Goal: Task Accomplishment & Management: Use online tool/utility

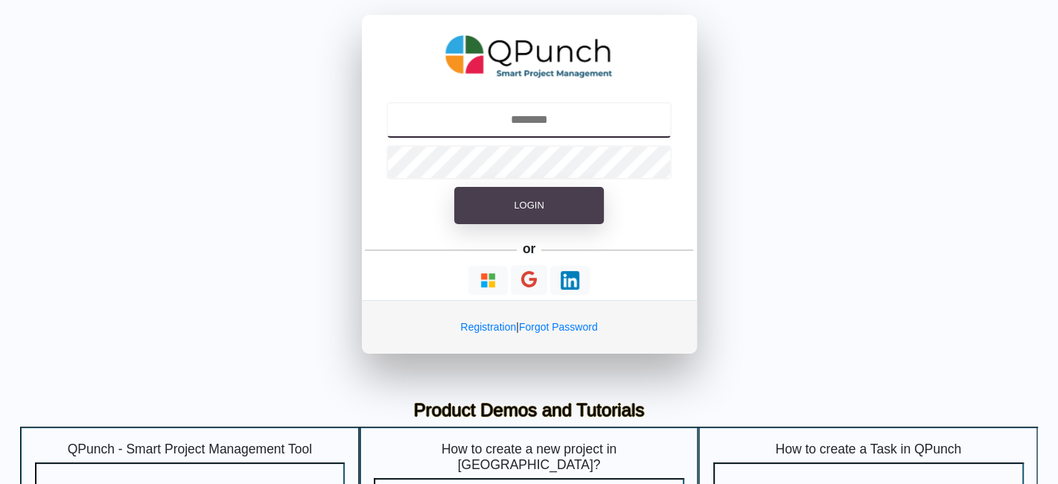
type input "**********"
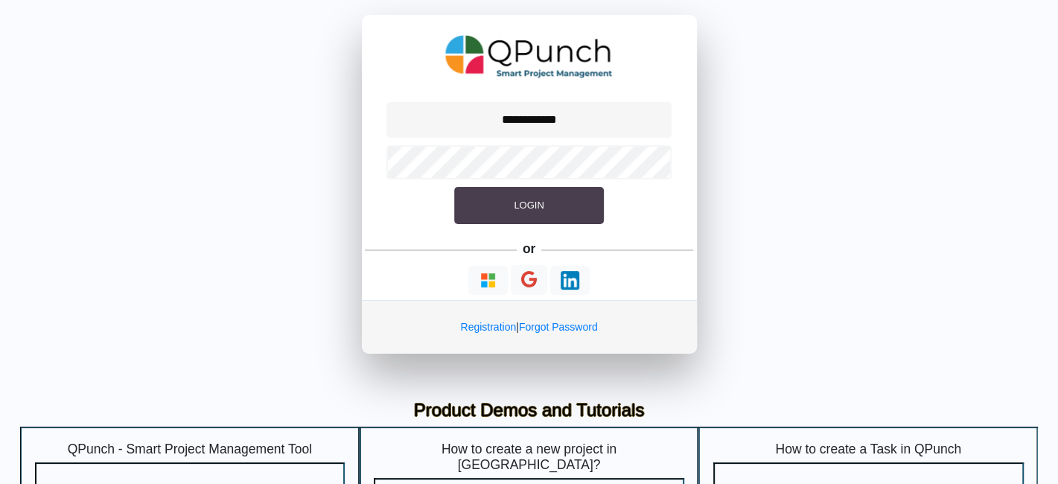
click at [542, 210] on span "Login" at bounding box center [529, 205] width 30 height 11
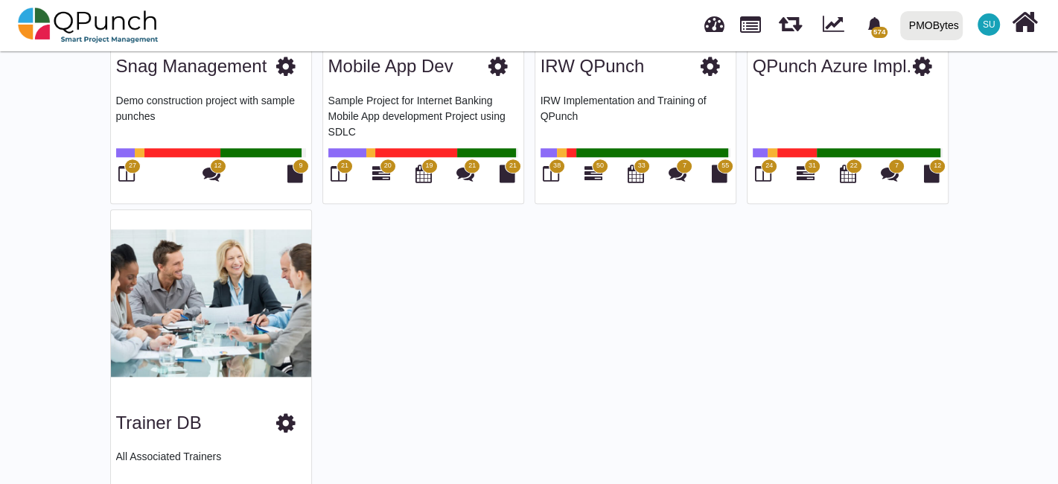
scroll to position [1110, 0]
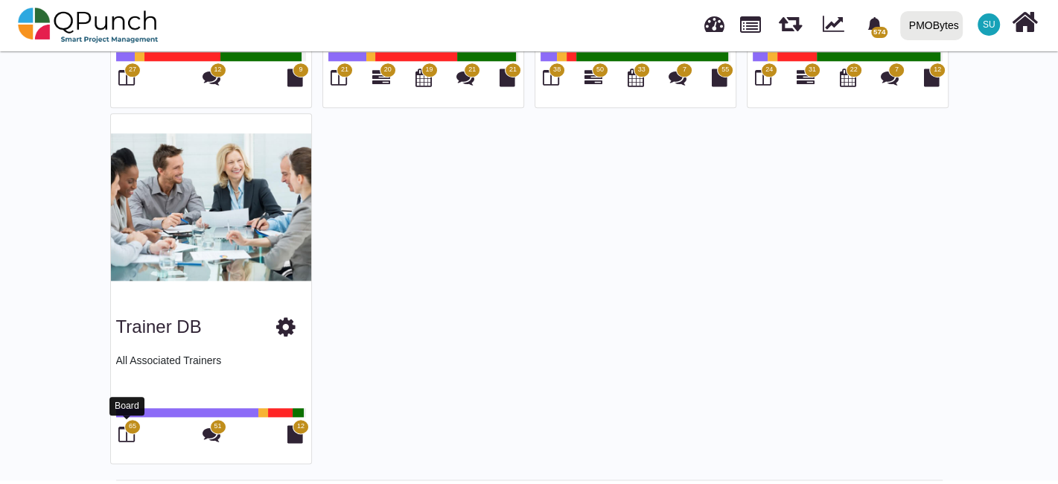
click at [128, 435] on icon at bounding box center [126, 434] width 16 height 18
click at [121, 425] on icon at bounding box center [126, 434] width 16 height 18
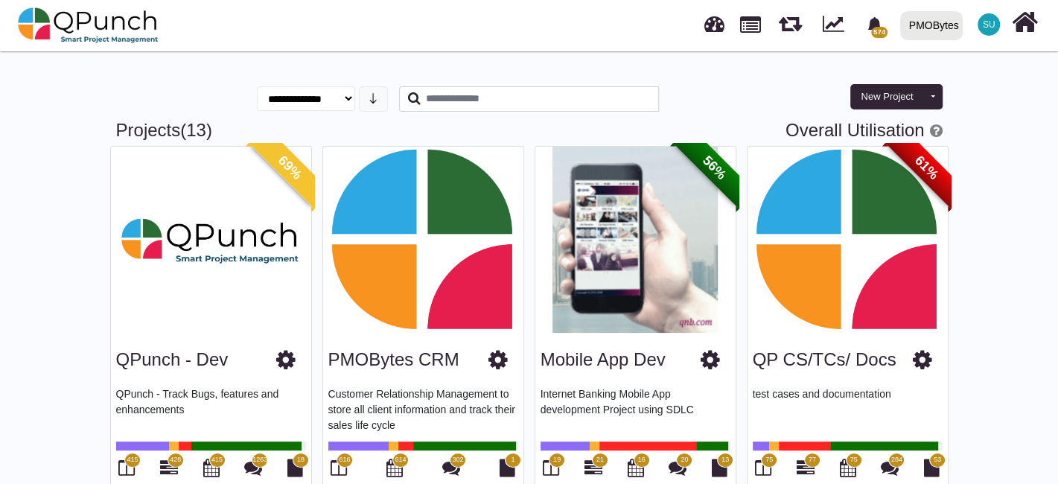
scroll to position [0, 0]
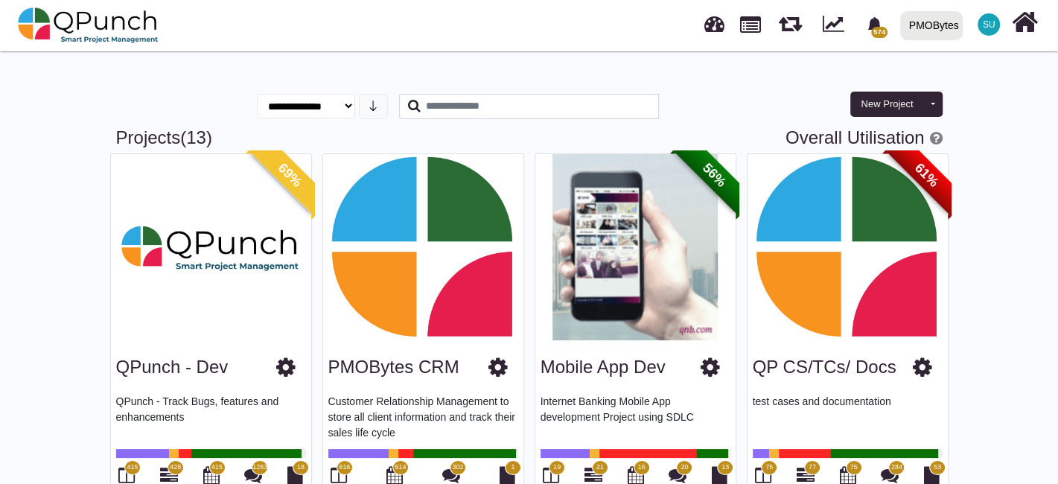
click at [480, 48] on div "574 Notification Clear [PERSON_NAME] [GEOGRAPHIC_DATA] [DATE] [PERSON_NAME] LOS…" at bounding box center [737, 25] width 606 height 49
